Goal: Task Accomplishment & Management: Manage account settings

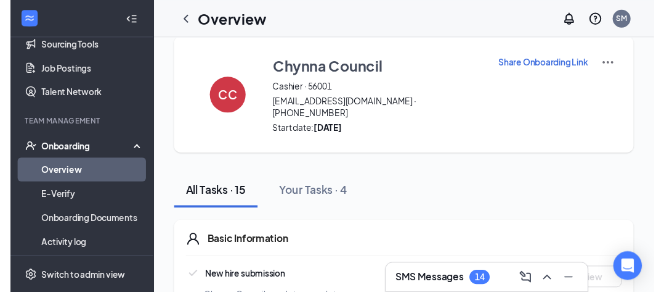
scroll to position [219, 0]
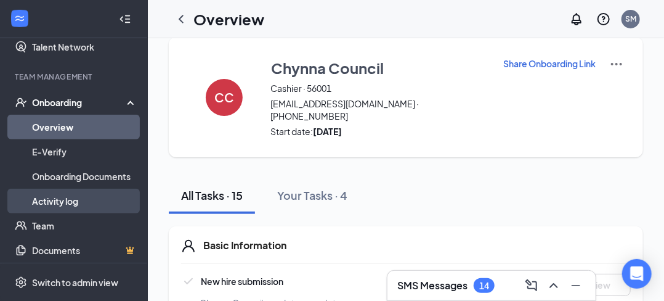
click at [66, 205] on link "Activity log" at bounding box center [84, 201] width 105 height 25
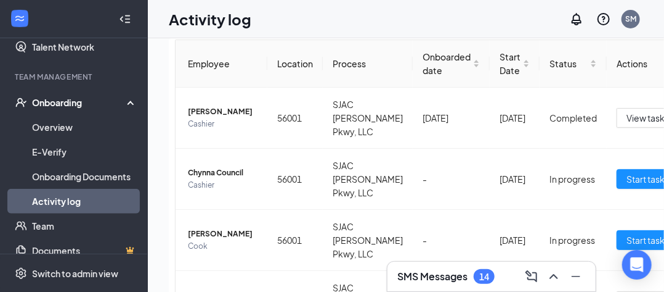
scroll to position [52, 0]
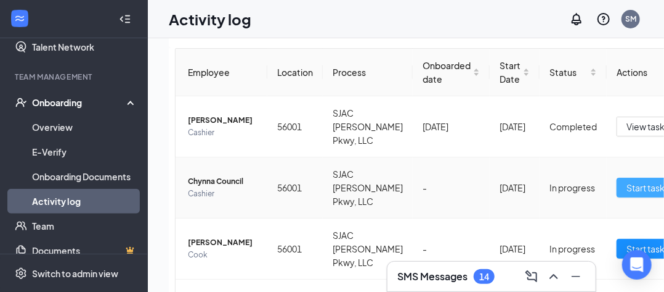
click at [635, 181] on span "Start tasks" at bounding box center [648, 188] width 43 height 14
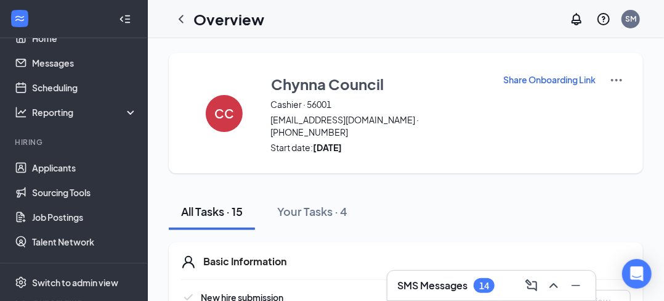
scroll to position [9, 0]
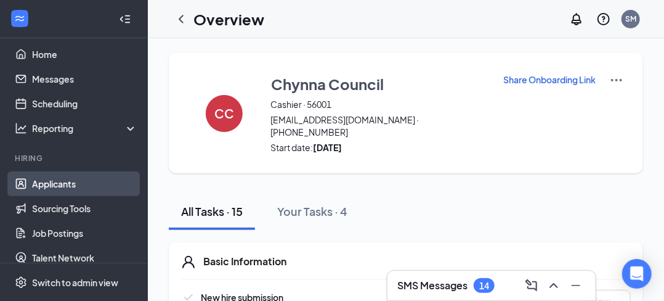
click at [62, 184] on link "Applicants" at bounding box center [84, 183] width 105 height 25
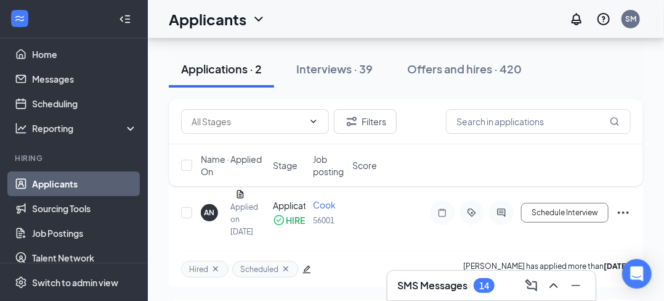
scroll to position [75, 0]
click at [342, 69] on div "Interviews · 39" at bounding box center [334, 68] width 76 height 15
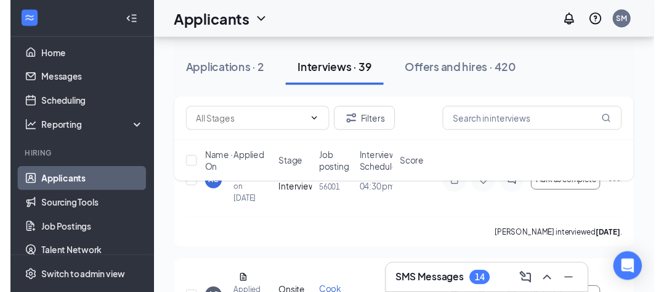
scroll to position [93, 0]
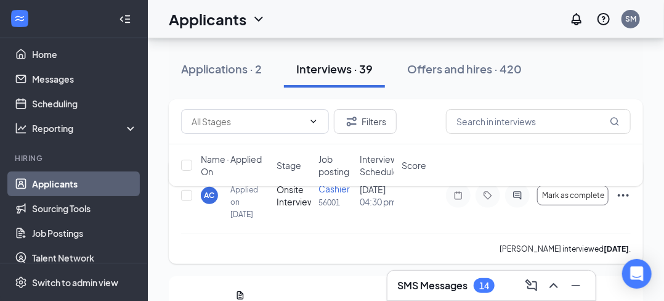
click at [211, 200] on div "AC" at bounding box center [210, 195] width 10 height 10
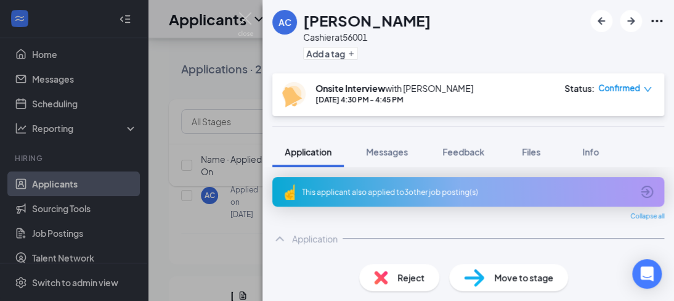
click at [244, 19] on img at bounding box center [245, 24] width 15 height 24
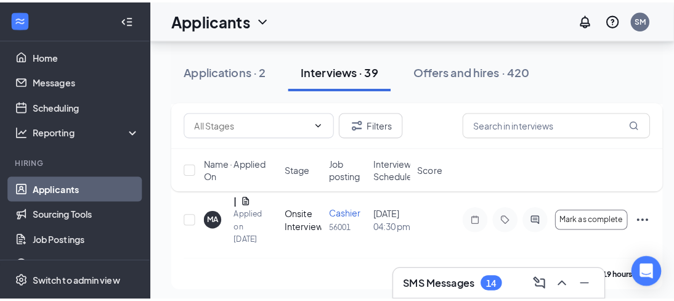
scroll to position [312, 0]
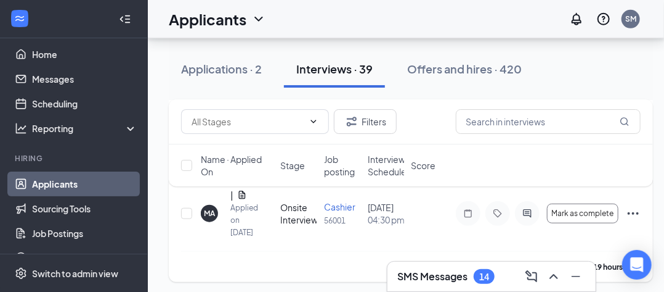
click at [212, 218] on div "MA" at bounding box center [209, 213] width 11 height 10
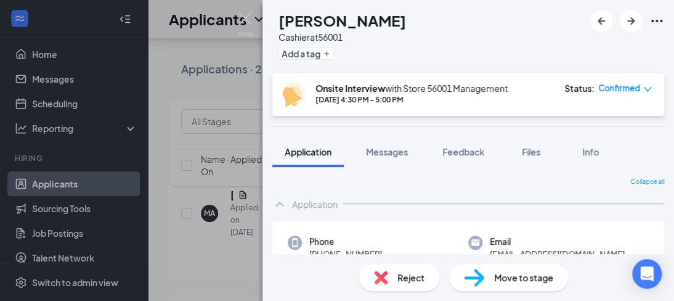
click at [241, 22] on img at bounding box center [245, 24] width 15 height 24
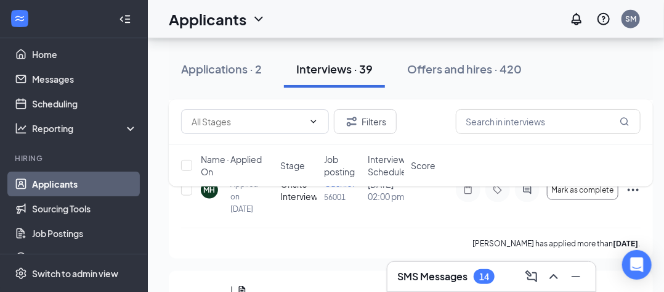
scroll to position [457, 0]
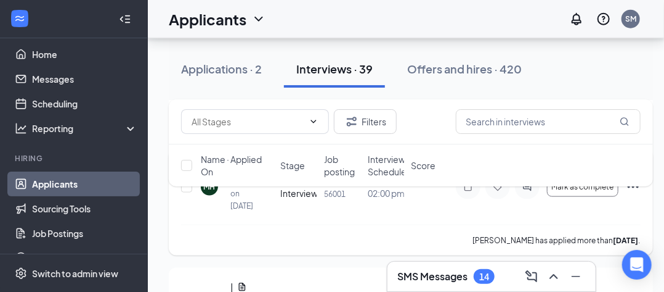
click at [208, 192] on div "MH" at bounding box center [210, 186] width 12 height 10
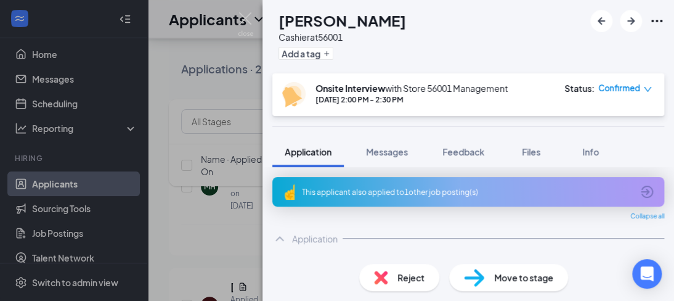
click at [248, 23] on img at bounding box center [245, 24] width 15 height 24
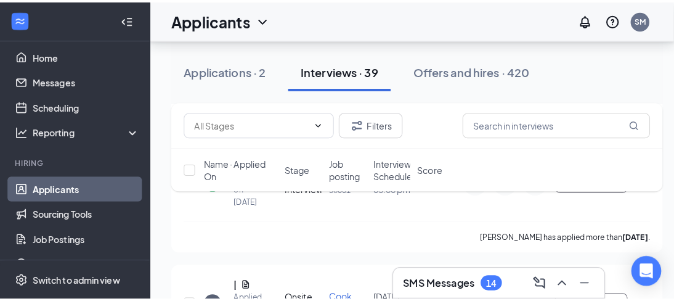
scroll to position [703, 0]
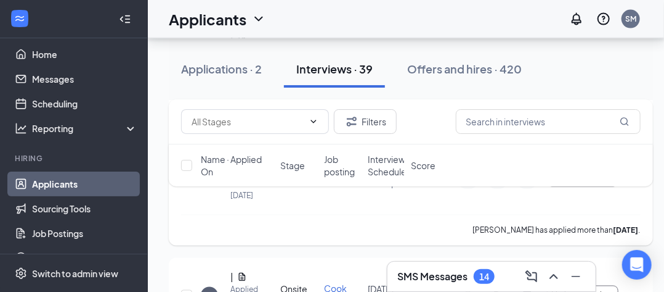
click at [210, 182] on div "CE" at bounding box center [210, 176] width 10 height 10
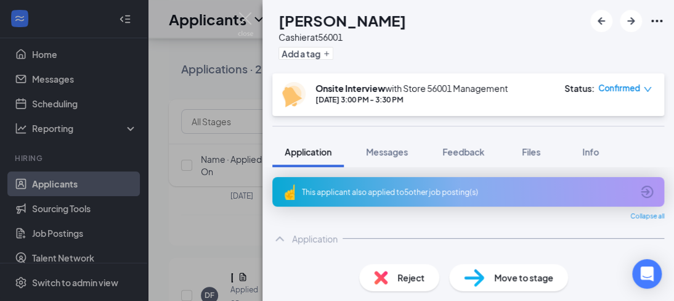
click at [245, 22] on img at bounding box center [245, 24] width 15 height 24
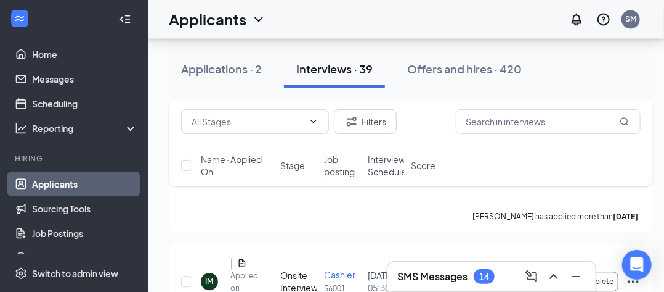
scroll to position [961, 0]
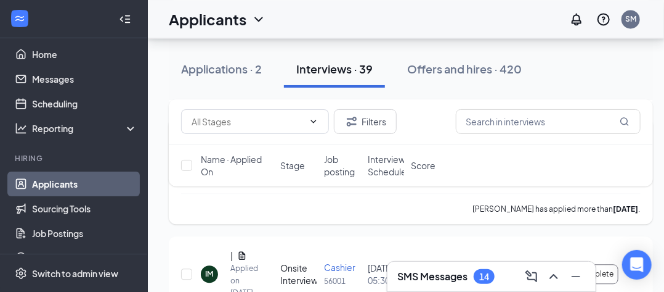
click at [212, 160] on div "ZS" at bounding box center [209, 155] width 9 height 10
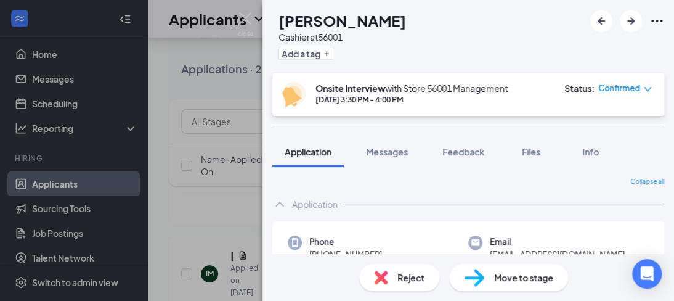
click at [249, 26] on img at bounding box center [245, 24] width 15 height 24
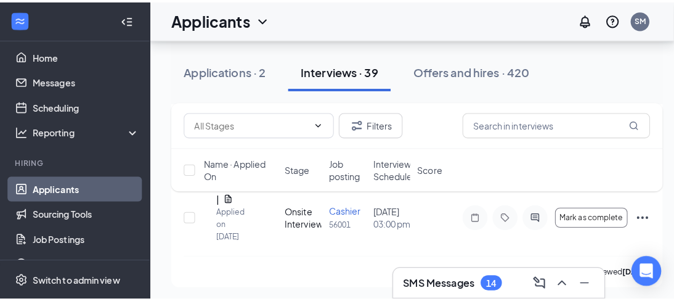
scroll to position [1620, 0]
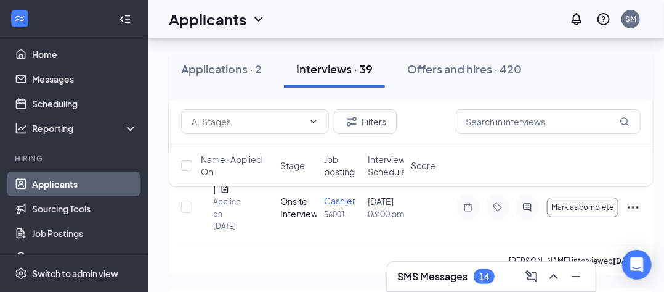
click at [213, 94] on div "ES" at bounding box center [209, 88] width 9 height 10
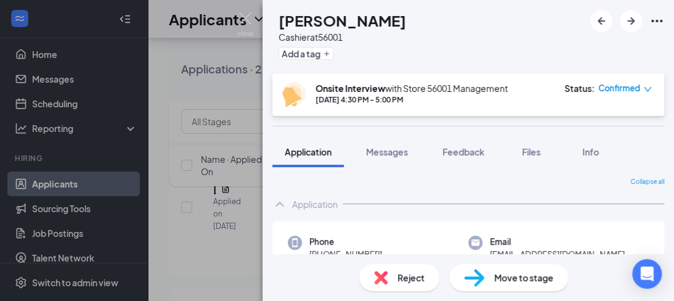
click at [244, 15] on img at bounding box center [245, 24] width 15 height 24
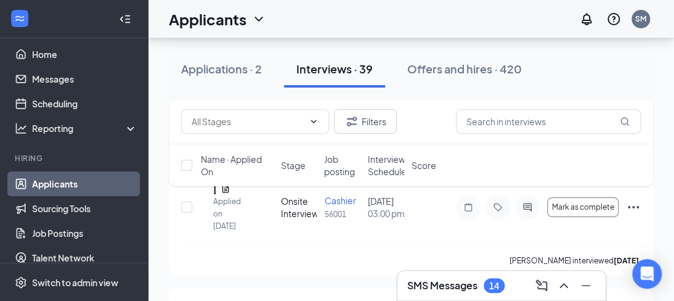
click at [243, 17] on h1 "Applicants" at bounding box center [208, 19] width 78 height 21
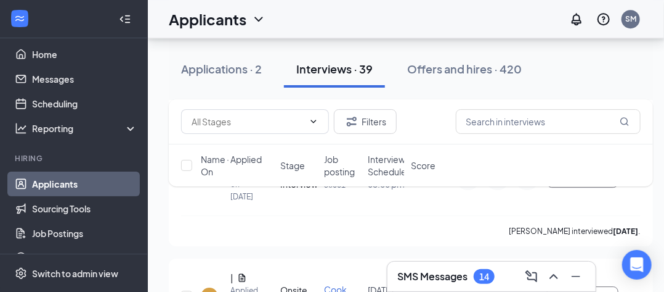
scroll to position [2952, 0]
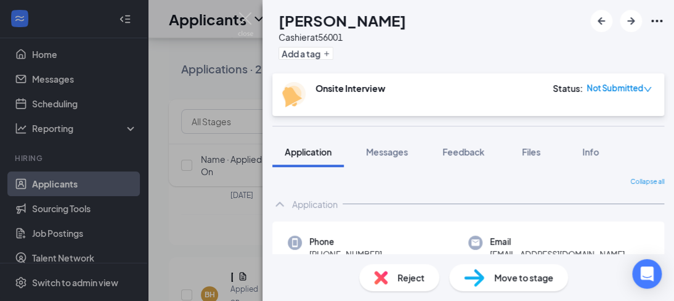
click at [248, 23] on img at bounding box center [245, 24] width 15 height 24
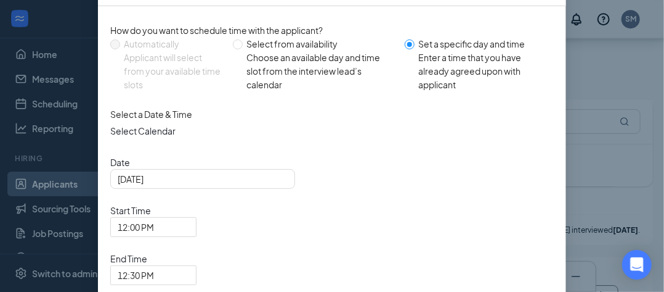
scroll to position [108, 0]
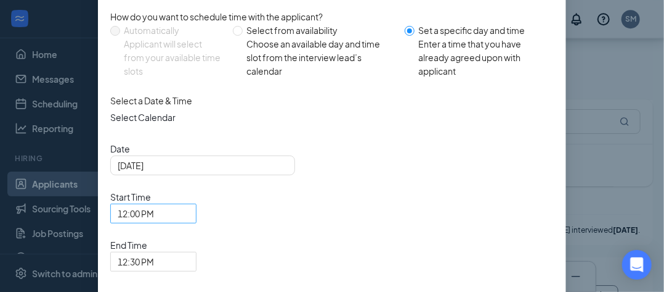
click at [189, 204] on span "12:00 PM" at bounding box center [153, 213] width 71 height 18
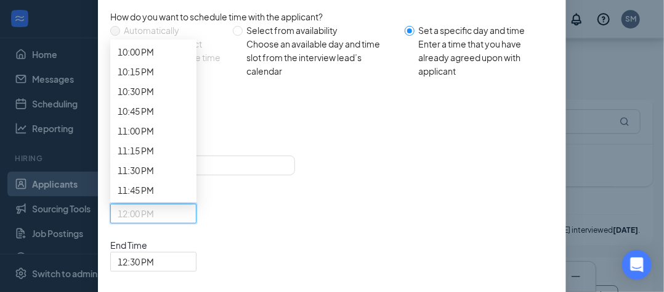
scroll to position [1782, 0]
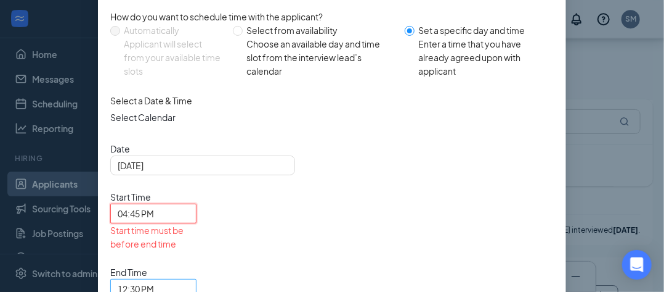
click at [189, 279] on span "12:30 PM" at bounding box center [153, 288] width 71 height 18
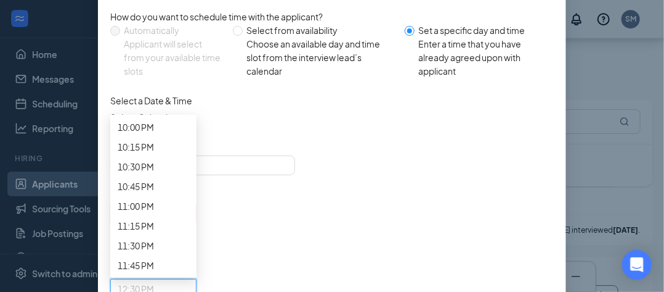
scroll to position [1829, 0]
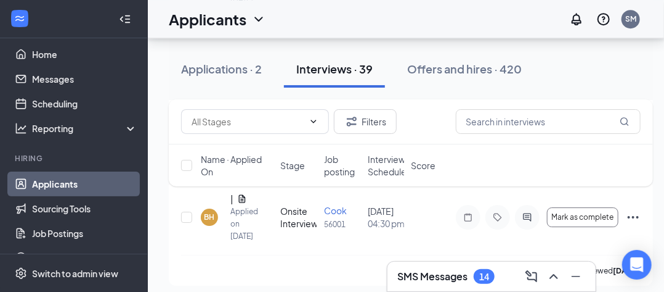
scroll to position [3036, 0]
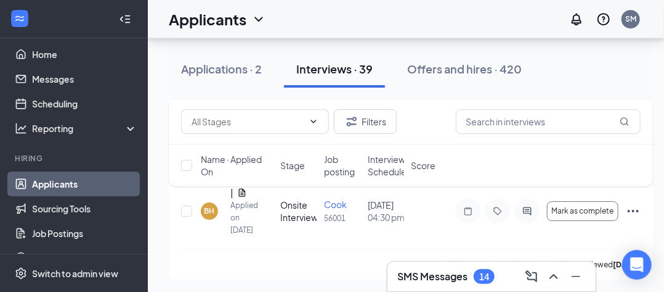
click at [486, 274] on div "14" at bounding box center [484, 276] width 10 height 10
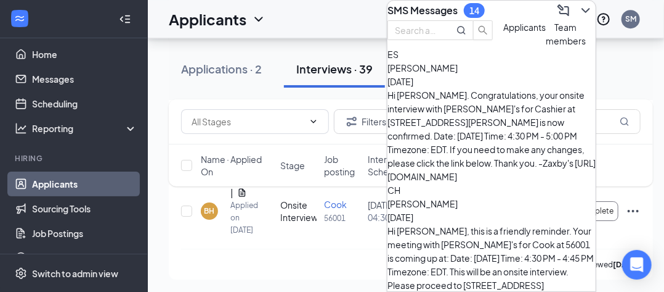
click at [579, 10] on icon "ChevronDown" at bounding box center [586, 10] width 15 height 15
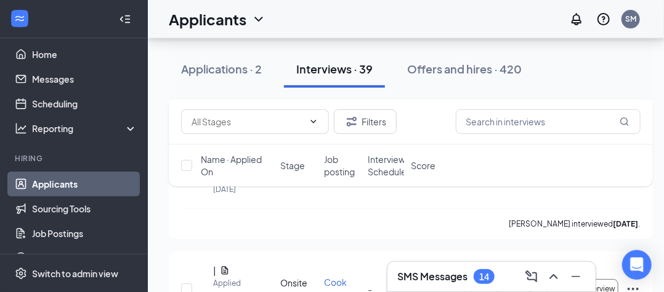
scroll to position [3203, 0]
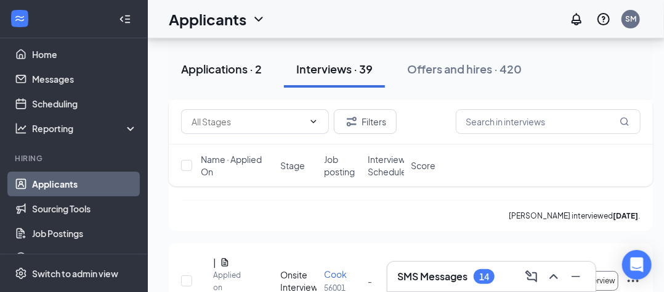
click at [221, 66] on div "Applications · 2" at bounding box center [221, 68] width 81 height 15
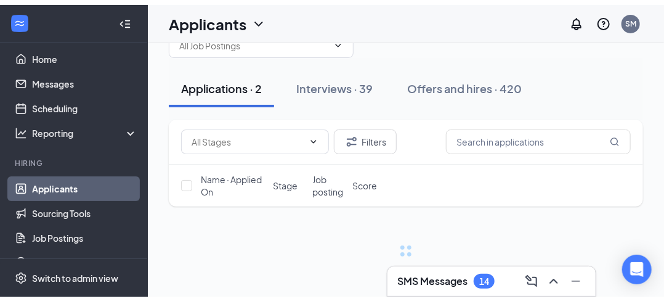
scroll to position [27, 0]
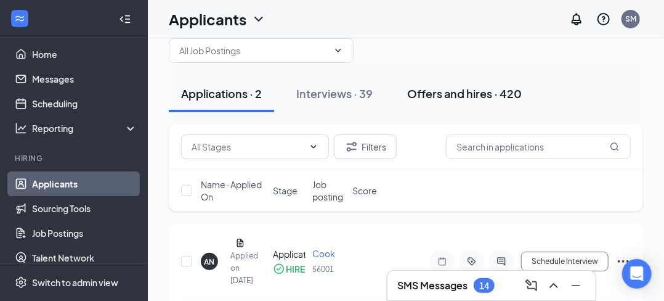
click at [429, 96] on div "Offers and hires · 420" at bounding box center [464, 93] width 115 height 15
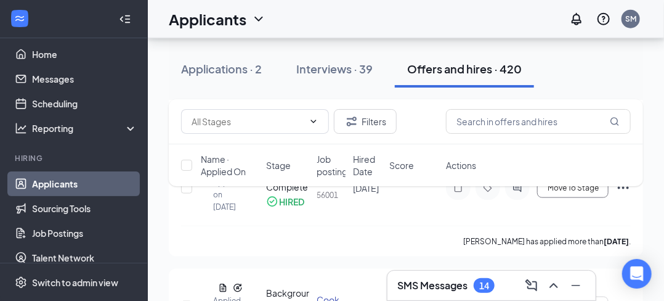
scroll to position [446, 0]
